Goal: Navigation & Orientation: Go to known website

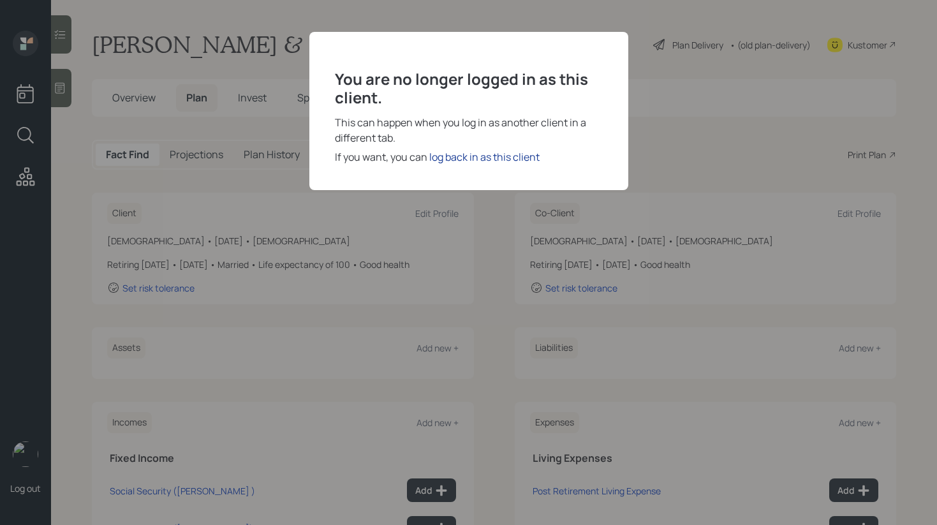
click at [472, 157] on div "log back in as this client" at bounding box center [484, 156] width 110 height 15
